Goal: Information Seeking & Learning: Learn about a topic

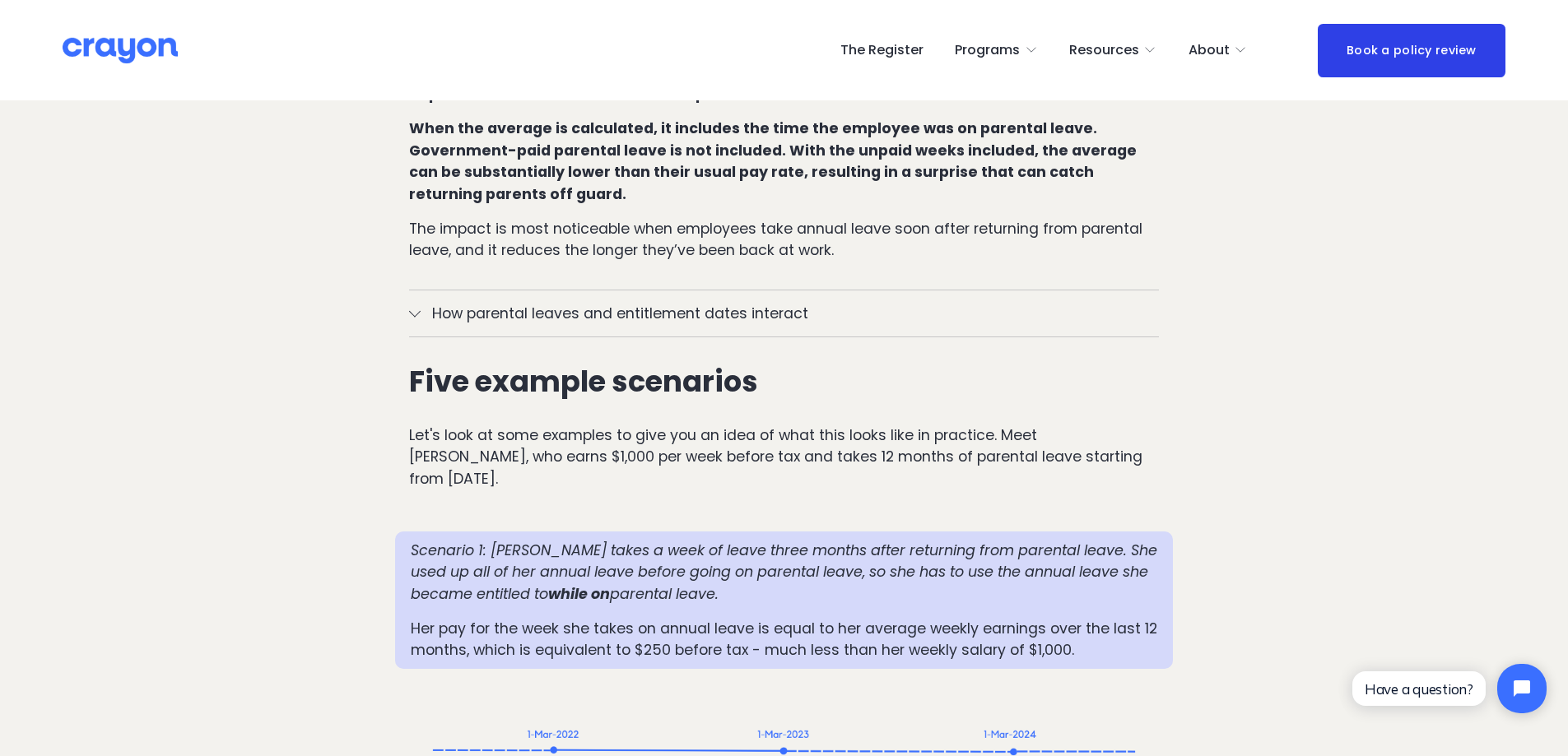
scroll to position [1317, 0]
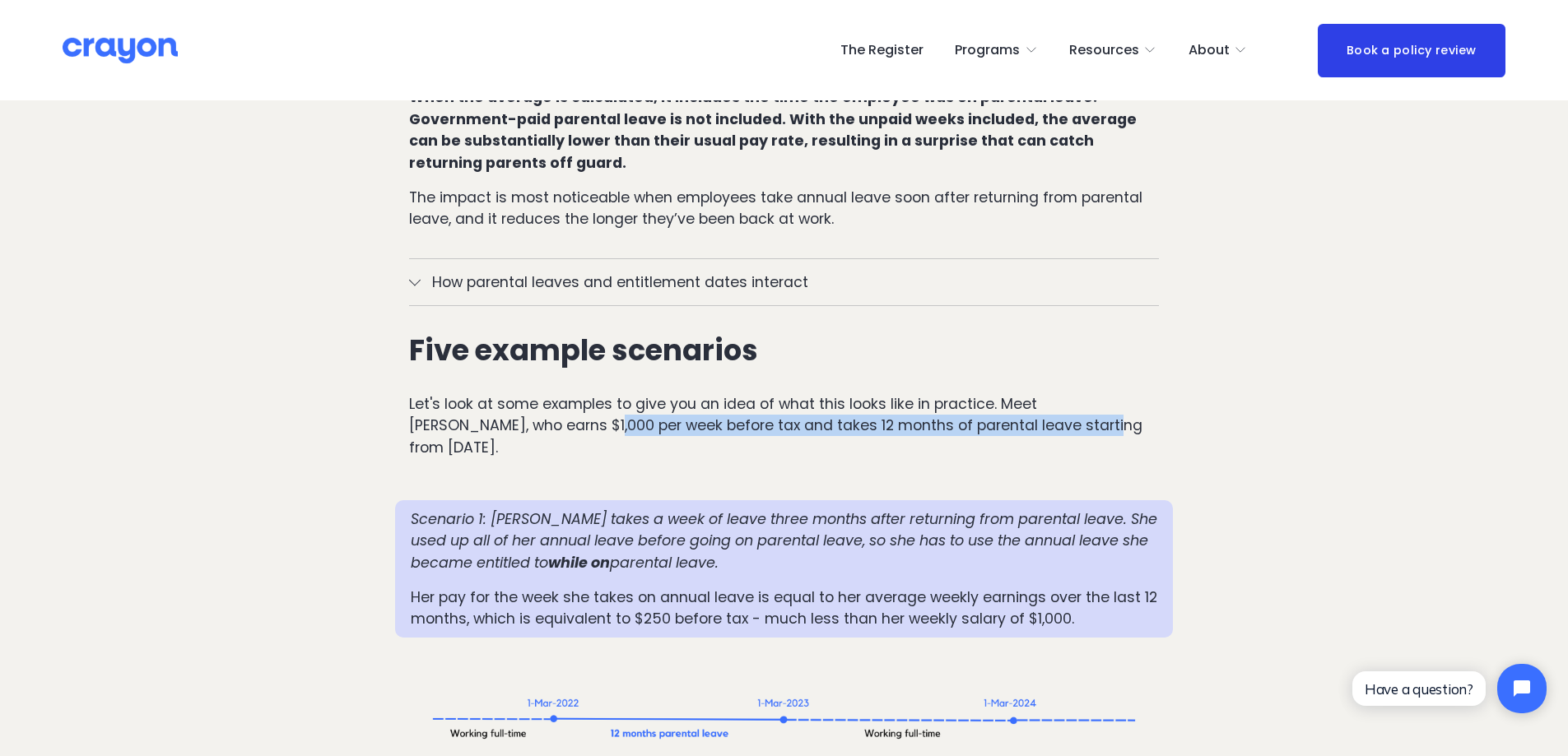
drag, startPoint x: 497, startPoint y: 388, endPoint x: 990, endPoint y: 384, distance: 493.0
click at [990, 394] on p "Let's look at some examples to give you an idea of what this looks like in prac…" at bounding box center [784, 426] width 750 height 65
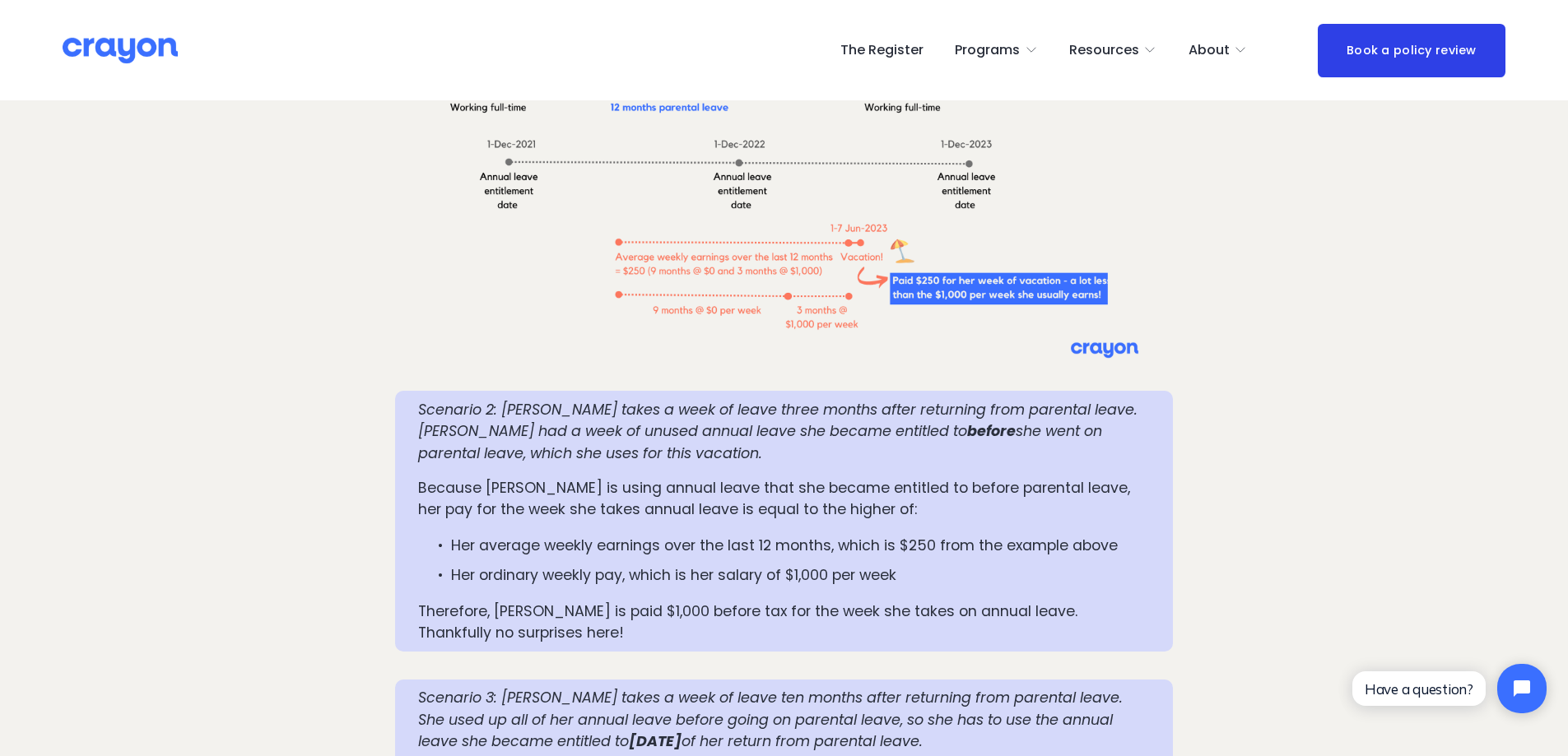
scroll to position [1975, 0]
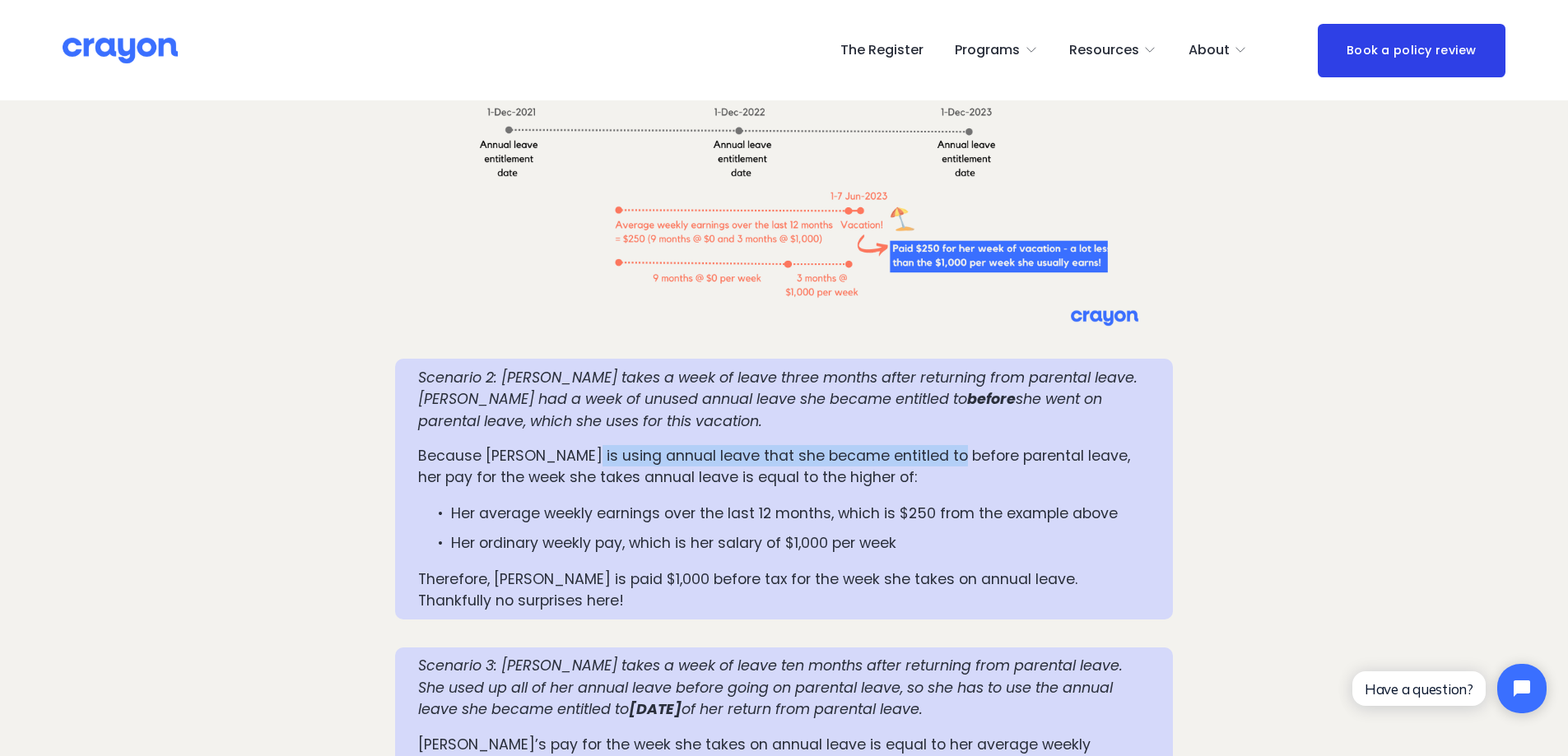
drag, startPoint x: 588, startPoint y: 397, endPoint x: 944, endPoint y: 397, distance: 356.0
click at [944, 445] on p "Because [PERSON_NAME] is using annual leave that she became entitled to before …" at bounding box center [783, 467] width 732 height 44
click at [637, 445] on p "Because [PERSON_NAME] is using annual leave that she became entitled to before …" at bounding box center [783, 467] width 732 height 44
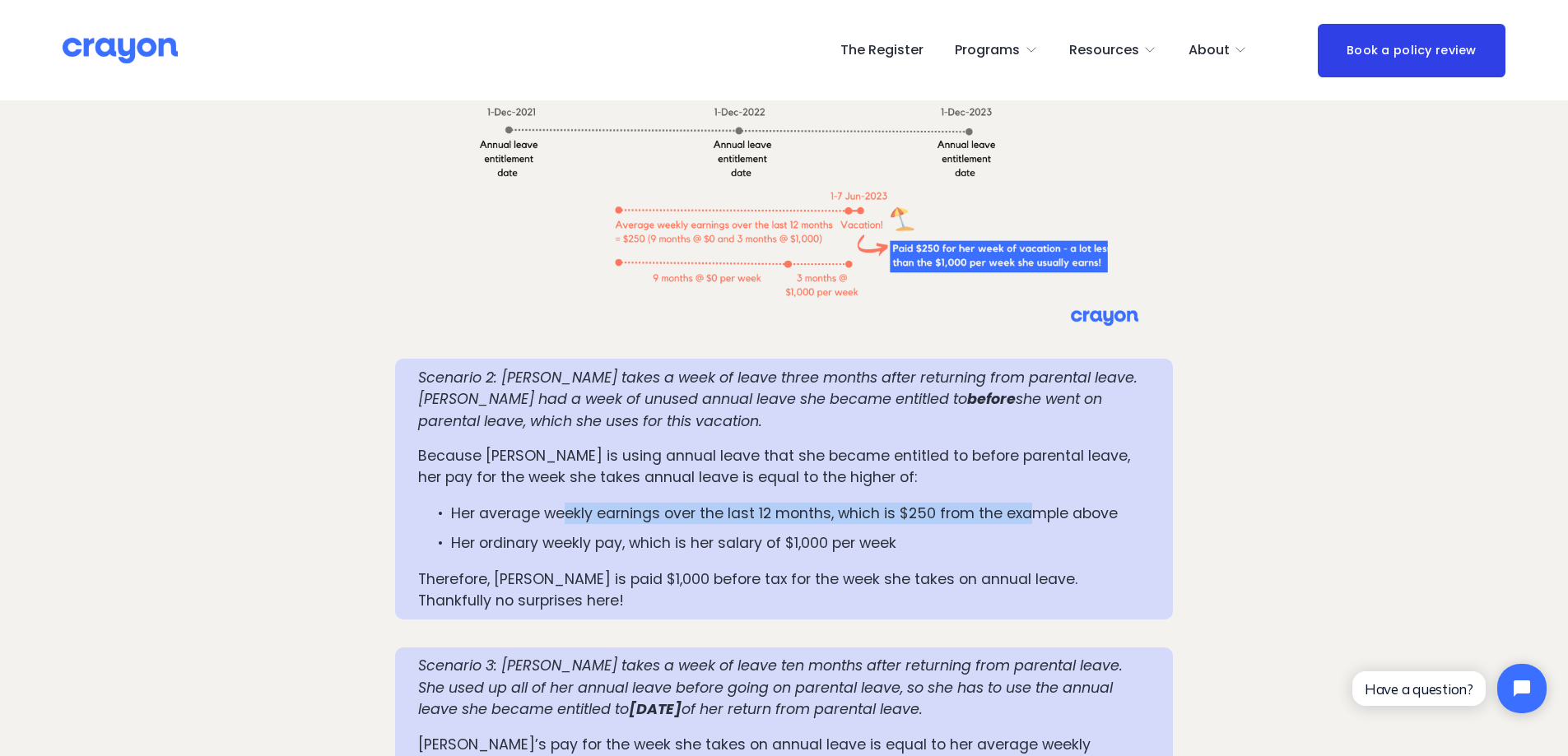
drag, startPoint x: 568, startPoint y: 449, endPoint x: 1026, endPoint y: 447, distance: 458.0
click at [1026, 503] on p "Her average weekly earnings over the last 12 months, which is $250 from the exa…" at bounding box center [801, 514] width 699 height 22
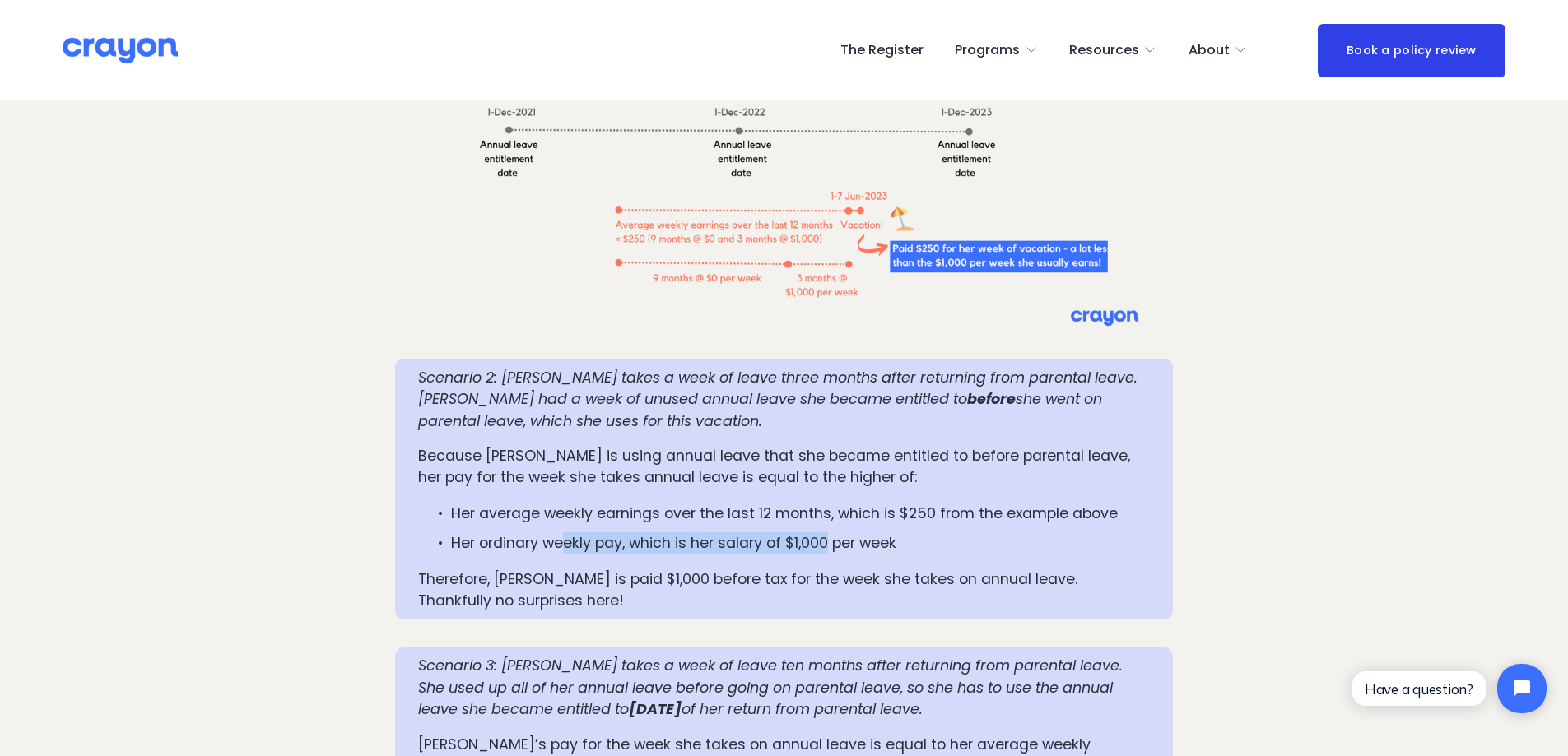
drag, startPoint x: 590, startPoint y: 486, endPoint x: 831, endPoint y: 484, distance: 241.0
click at [831, 532] on p "Her ordinary weekly pay, which is her salary of $1,000 per week" at bounding box center [801, 543] width 699 height 22
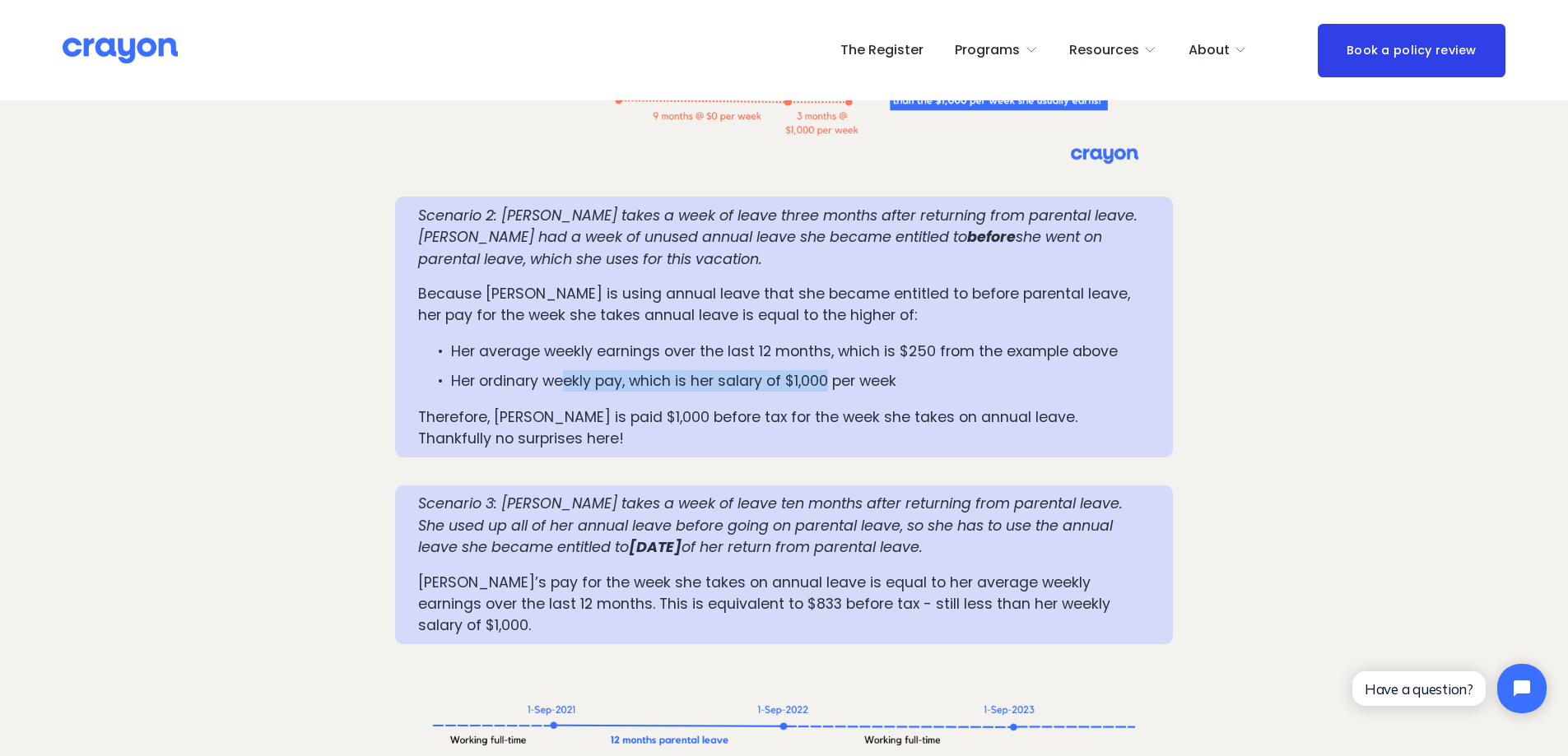
scroll to position [2195, 0]
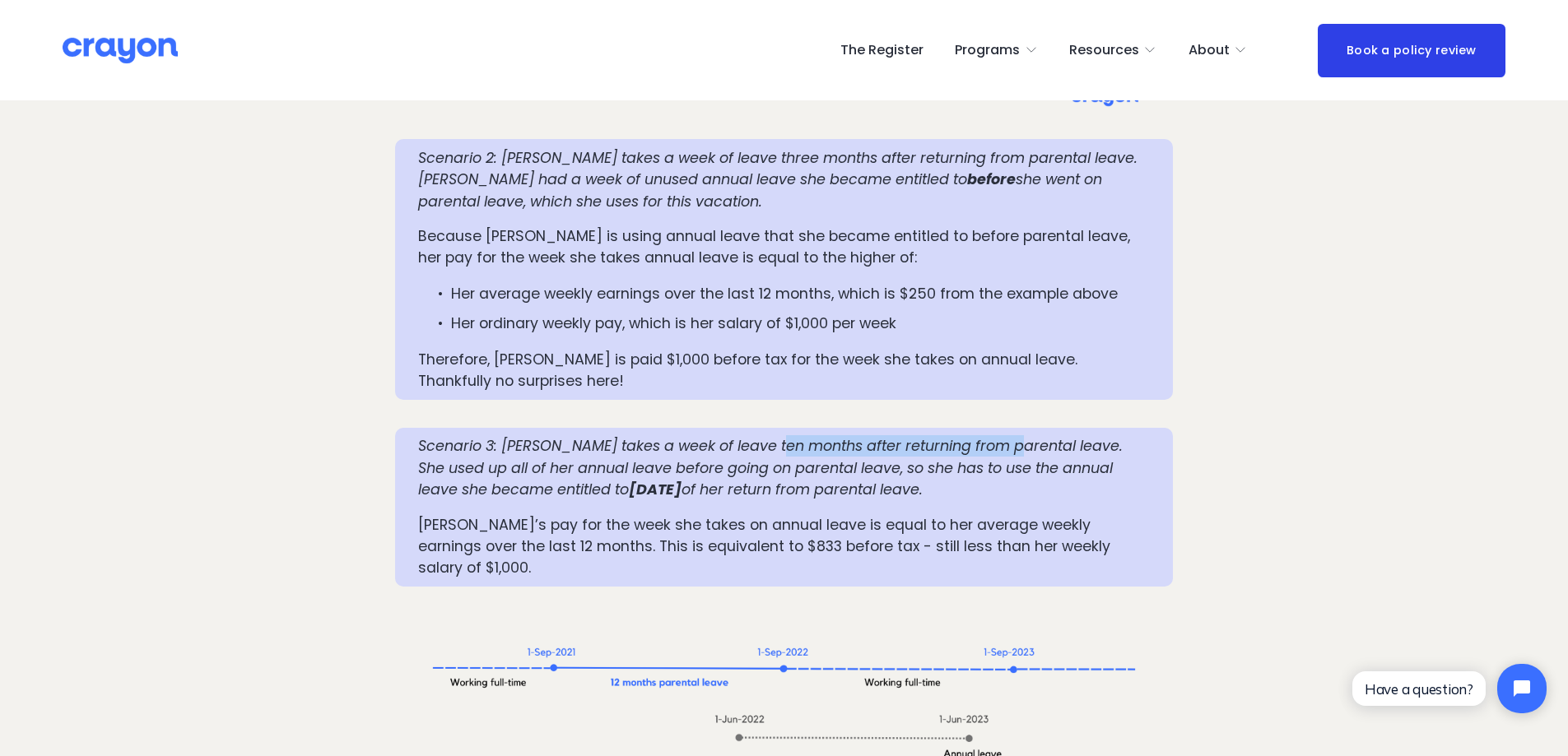
drag, startPoint x: 786, startPoint y: 385, endPoint x: 1005, endPoint y: 383, distance: 219.0
click at [1005, 436] on em "Scenario 3: [PERSON_NAME] takes a week of leave ten months after returning from…" at bounding box center [772, 468] width 709 height 63
drag, startPoint x: 484, startPoint y: 409, endPoint x: 1069, endPoint y: 396, distance: 585.1
click at [1069, 436] on em "Scenario 3: [PERSON_NAME] takes a week of leave ten months after returning from…" at bounding box center [772, 468] width 709 height 63
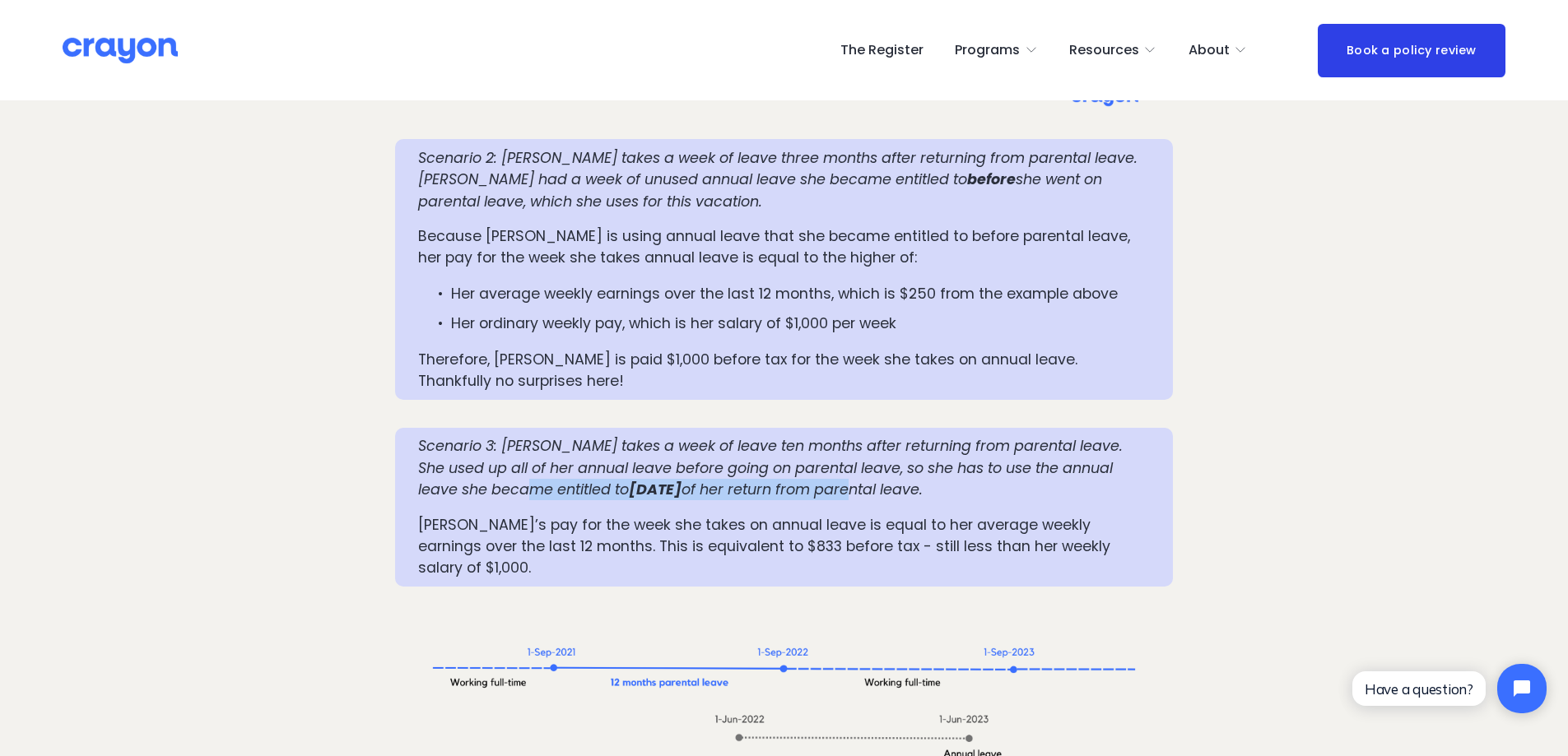
drag, startPoint x: 530, startPoint y: 427, endPoint x: 858, endPoint y: 426, distance: 328.0
click at [858, 435] on p "Scenario 3: [PERSON_NAME] takes a week of leave ten months after returning from…" at bounding box center [783, 468] width 732 height 65
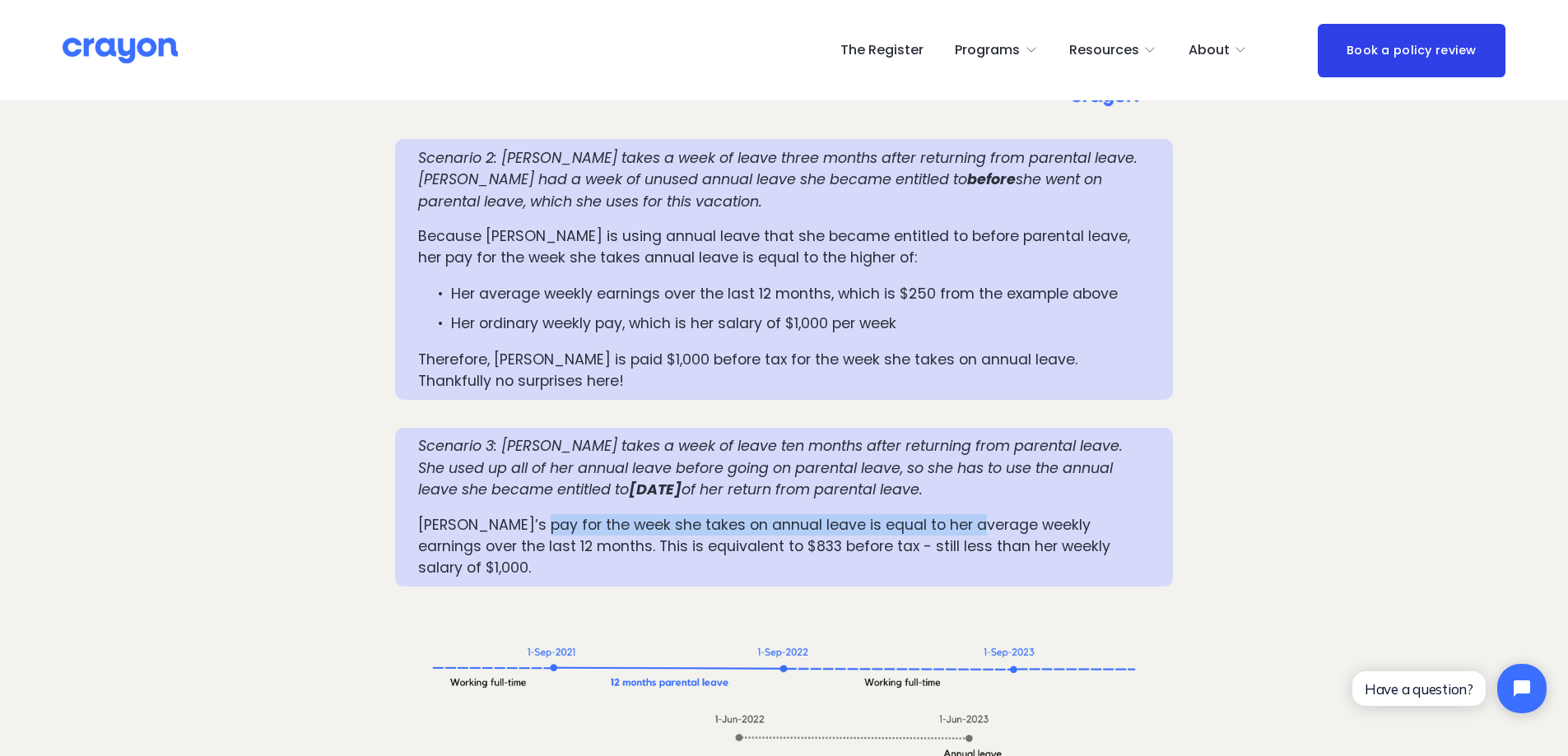
drag, startPoint x: 532, startPoint y: 461, endPoint x: 980, endPoint y: 464, distance: 448.0
click at [980, 515] on p "[PERSON_NAME]’s pay for the week she takes on annual leave is equal to her aver…" at bounding box center [783, 547] width 732 height 65
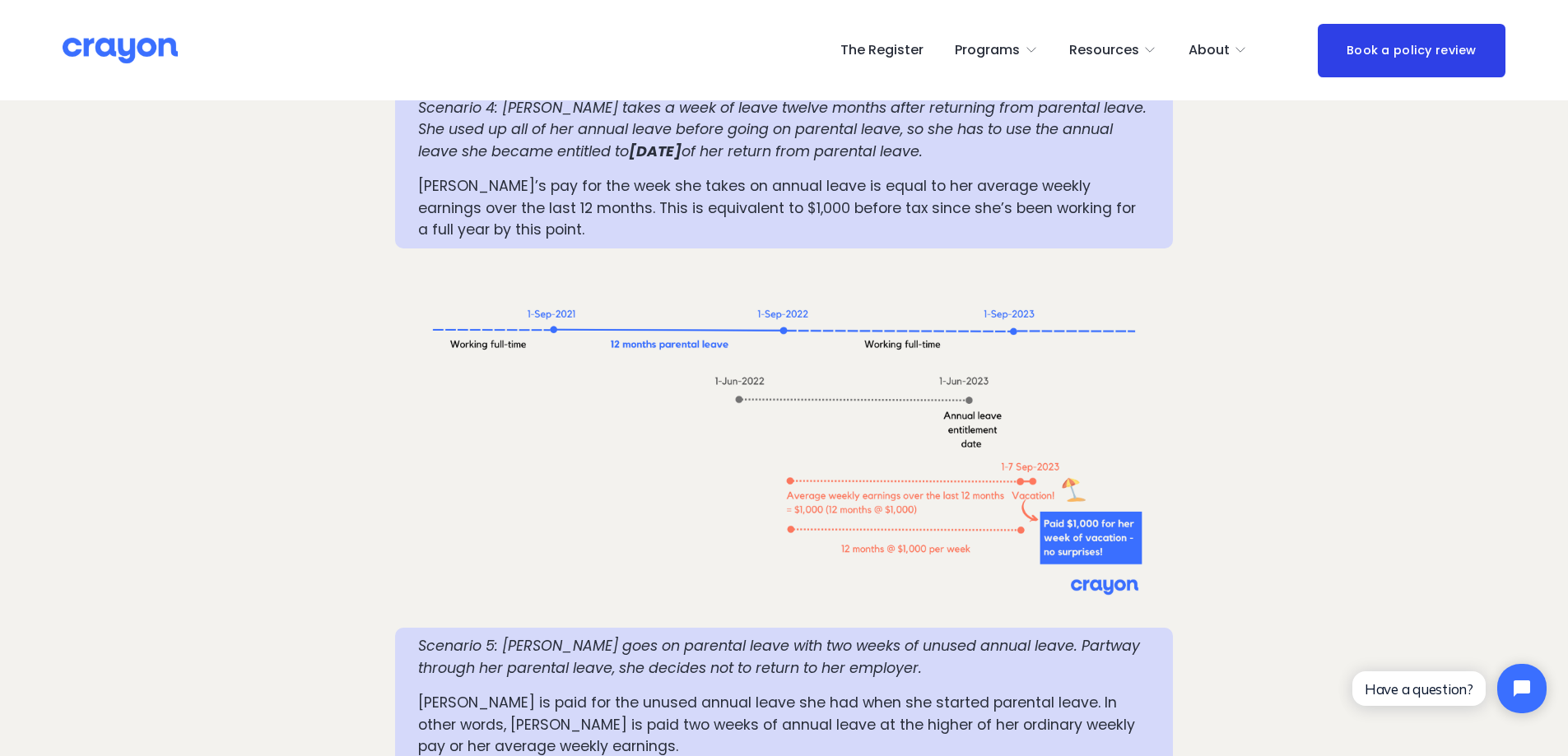
scroll to position [3292, 0]
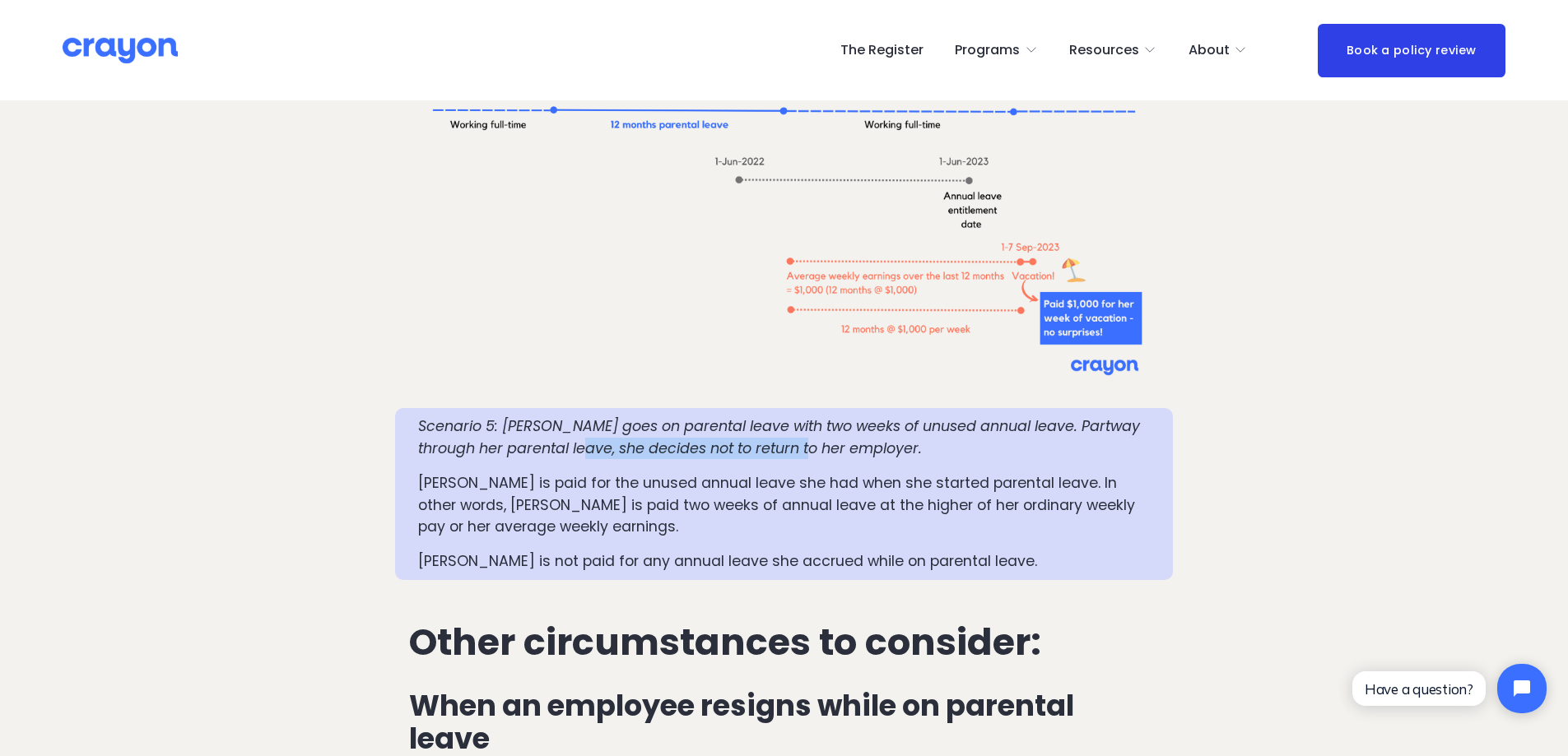
drag, startPoint x: 567, startPoint y: 367, endPoint x: 805, endPoint y: 367, distance: 238.0
click at [805, 417] on em "Scenario 5: [PERSON_NAME] goes on parental leave with two weeks of unused annua…" at bounding box center [781, 437] width 727 height 42
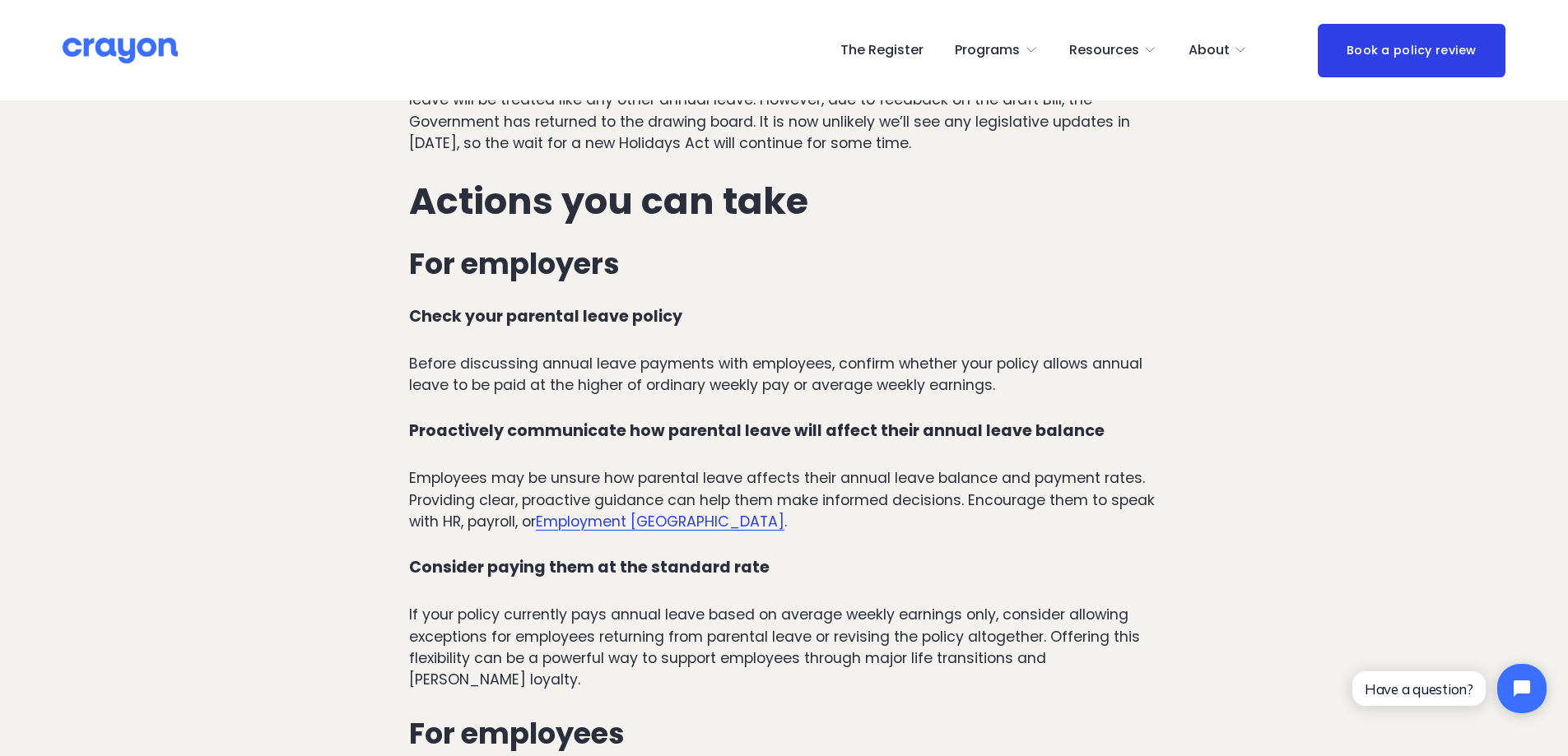
scroll to position [4828, 0]
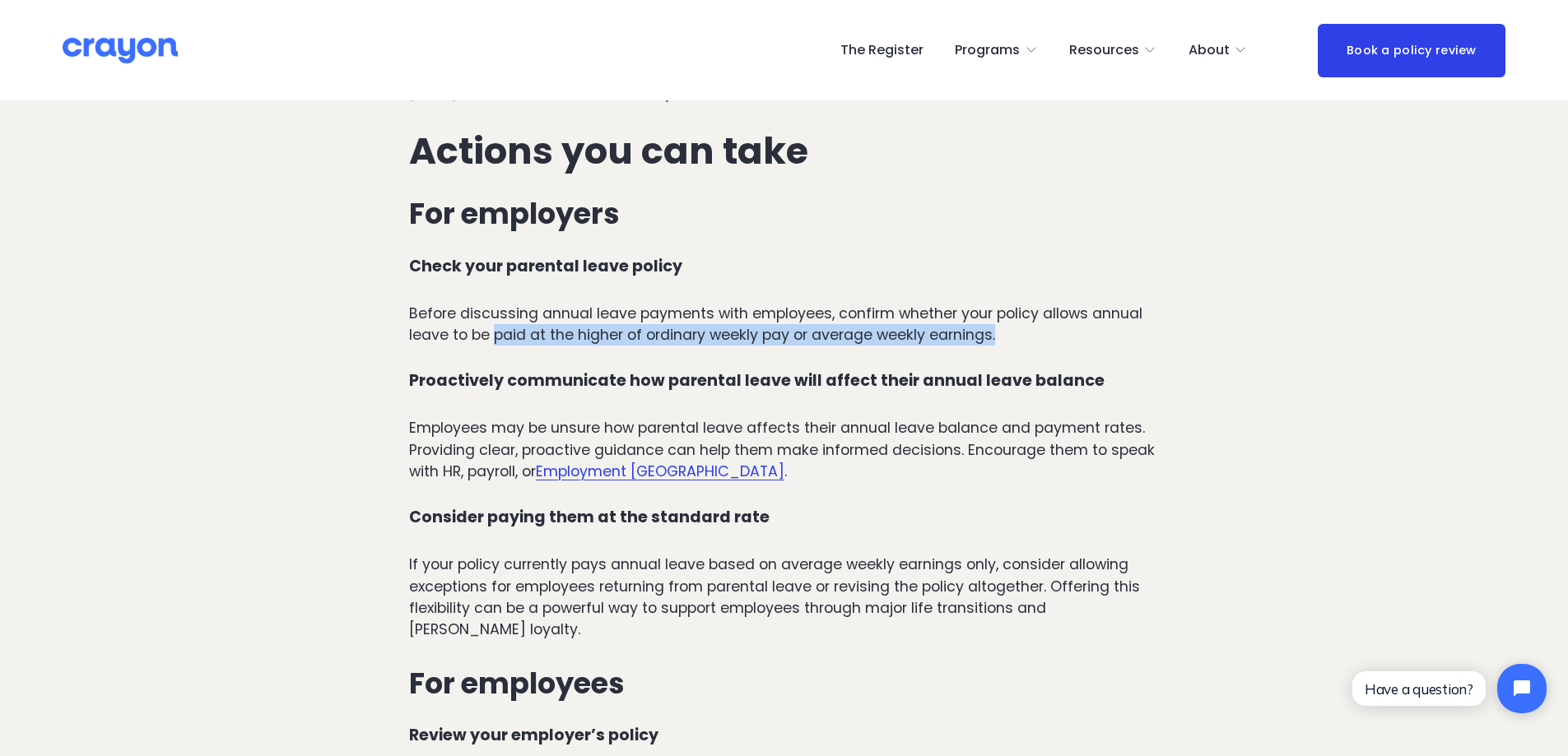
drag, startPoint x: 494, startPoint y: 285, endPoint x: 1004, endPoint y: 280, distance: 510.0
click at [1004, 303] on p "Before discussing annual leave payments with employees, confirm whether your po…" at bounding box center [784, 325] width 750 height 44
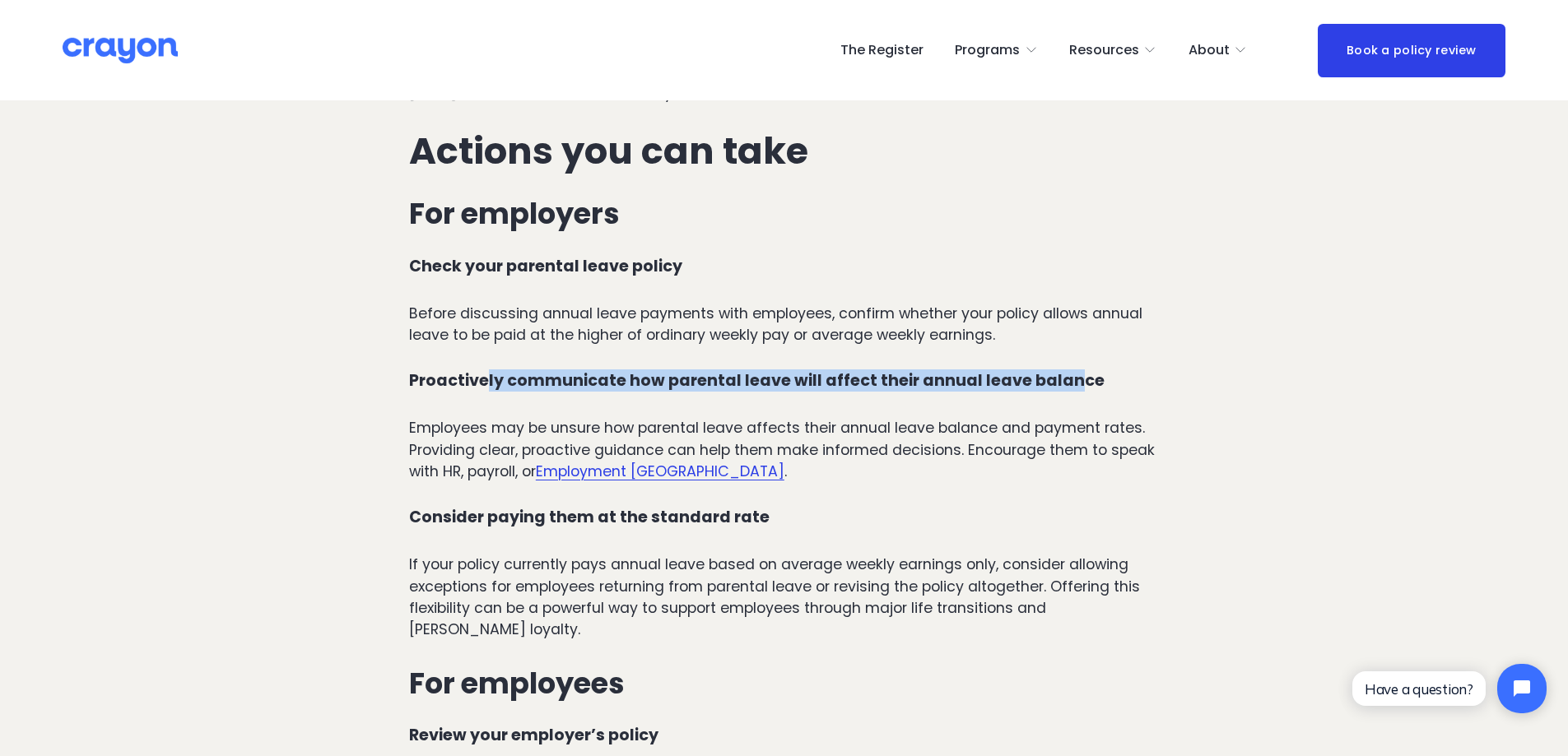
drag, startPoint x: 486, startPoint y: 334, endPoint x: 1059, endPoint y: 328, distance: 573.0
click at [1059, 369] on strong "Proactively communicate how parental leave will affect their annual leave balan…" at bounding box center [756, 380] width 696 height 22
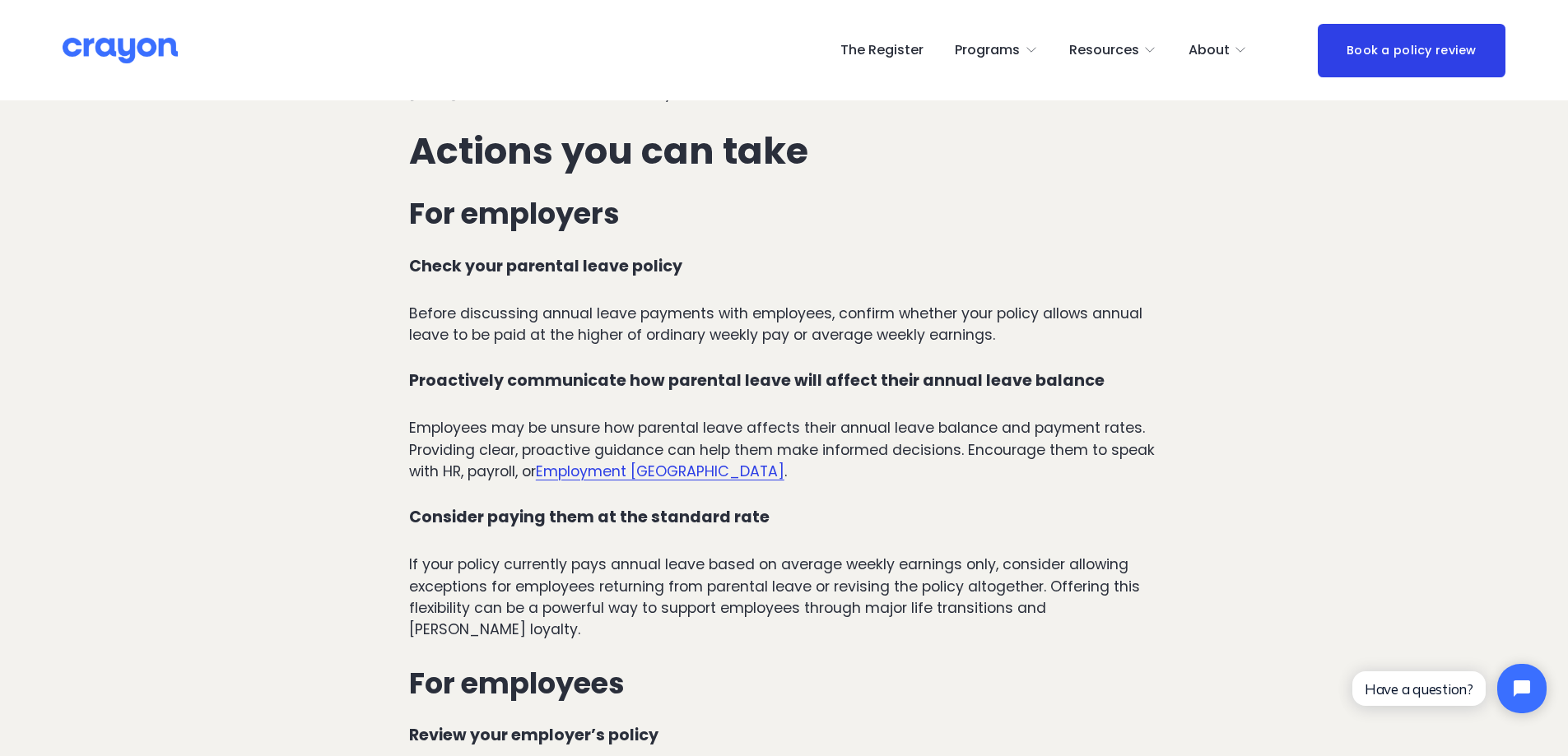
click at [578, 418] on p "Employees may be unsure how parental leave affects their annual leave balance a…" at bounding box center [784, 450] width 750 height 65
drag, startPoint x: 534, startPoint y: 376, endPoint x: 907, endPoint y: 372, distance: 373.0
click at [907, 418] on p "Employees may be unsure how parental leave affects their annual leave balance a…" at bounding box center [784, 450] width 750 height 65
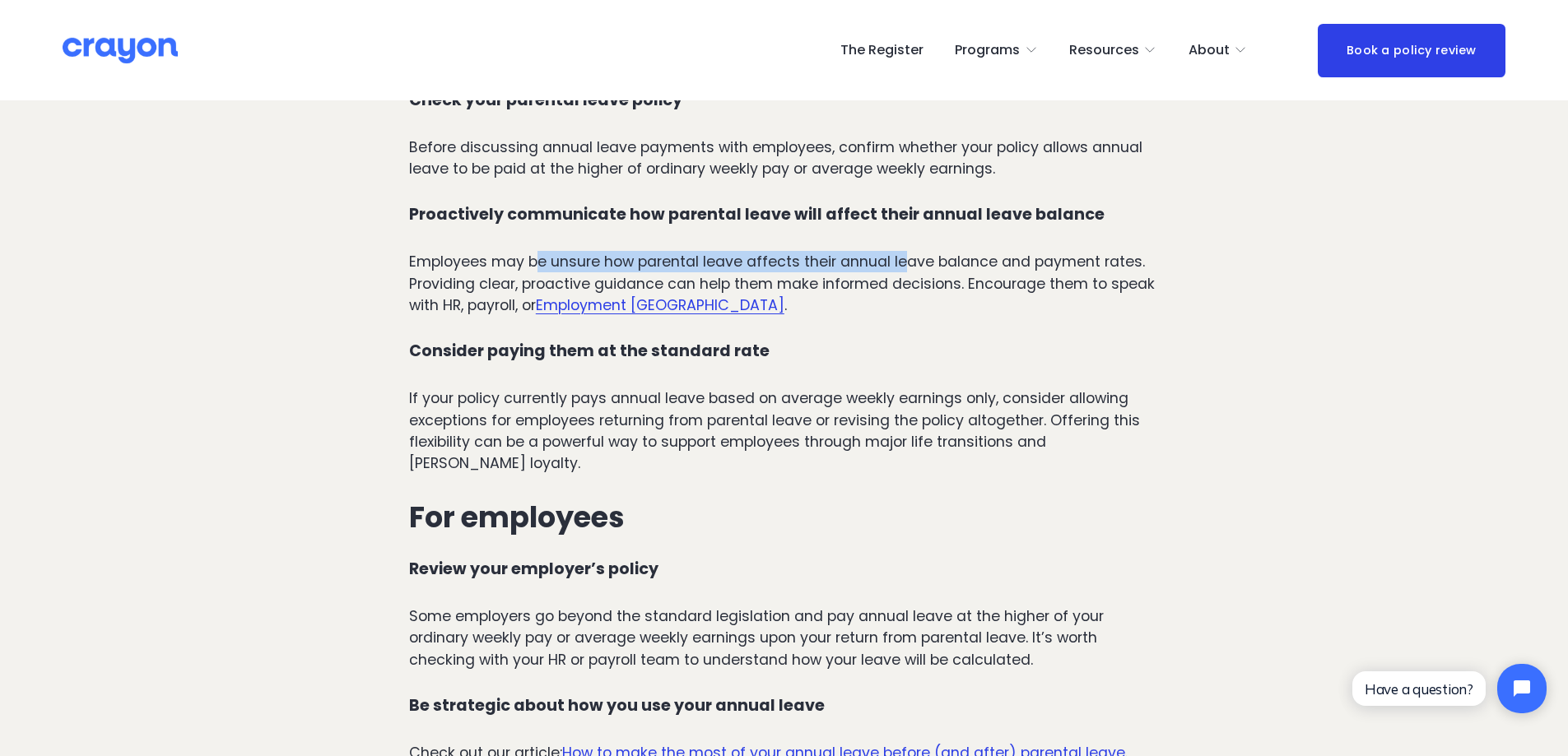
scroll to position [5047, 0]
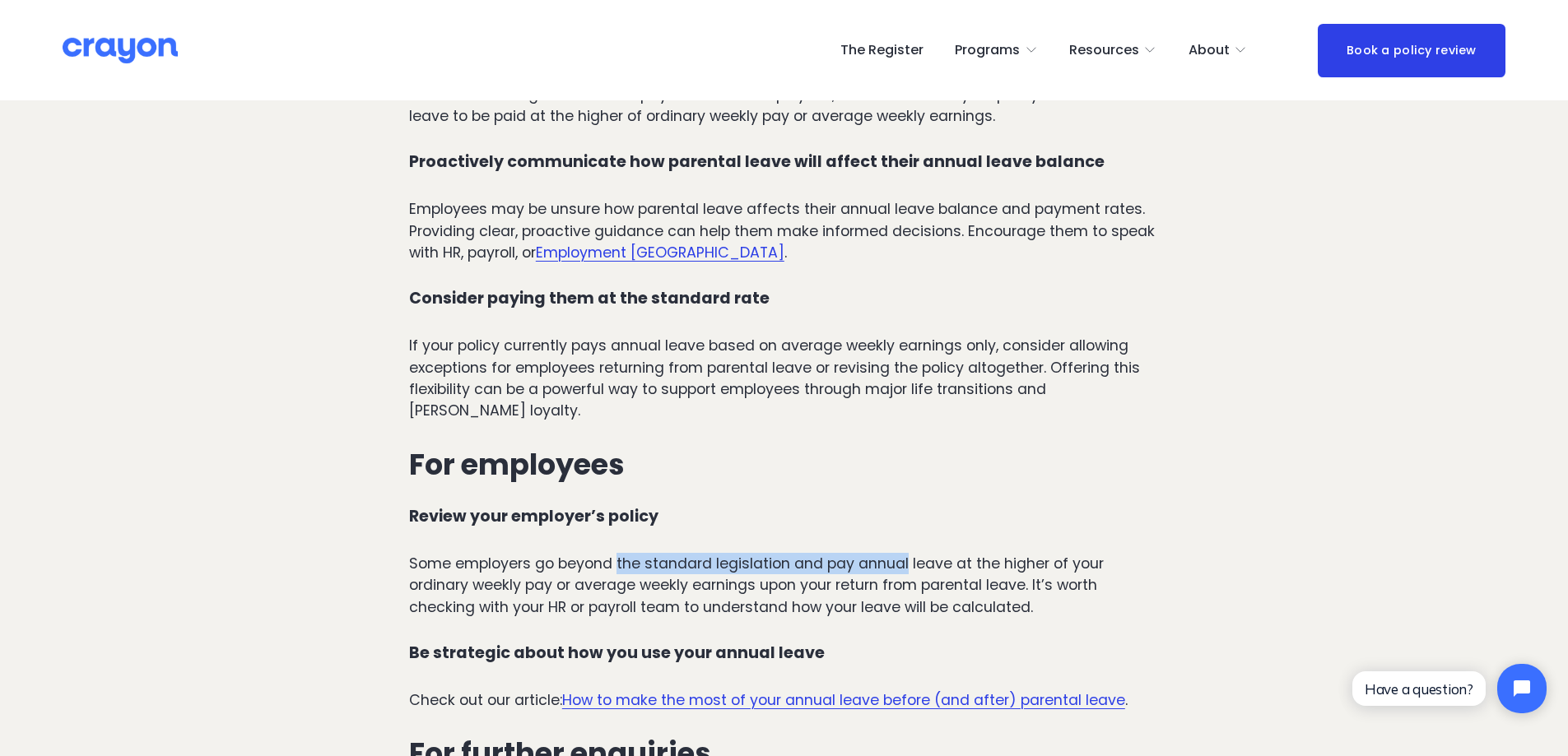
drag, startPoint x: 619, startPoint y: 489, endPoint x: 908, endPoint y: 492, distance: 289.0
click at [908, 553] on p "Some employers go beyond the standard legislation and pay annual leave at the h…" at bounding box center [784, 586] width 750 height 65
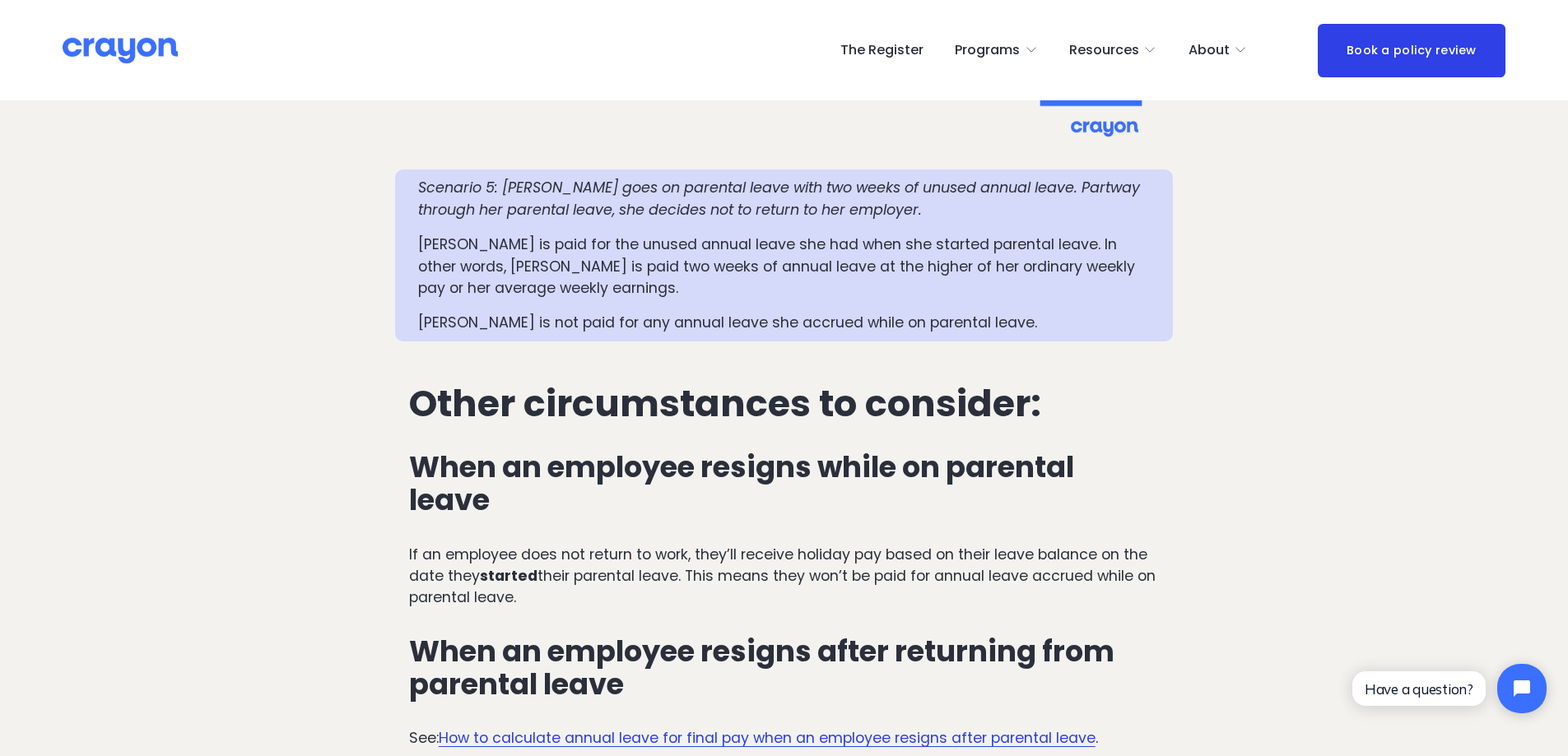
scroll to position [3512, 0]
